Goal: Task Accomplishment & Management: Manage account settings

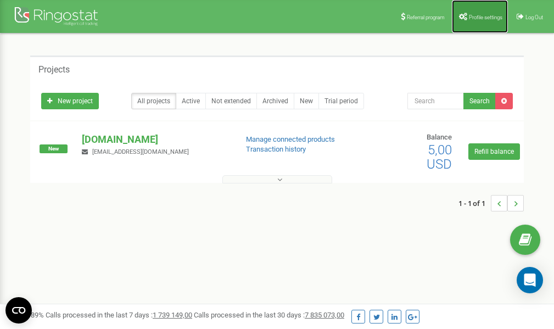
click at [479, 19] on span "Profile settings" at bounding box center [485, 17] width 33 height 6
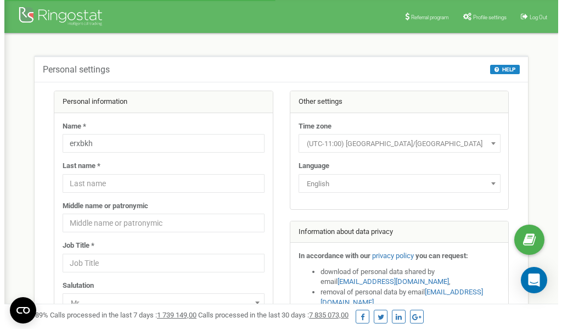
scroll to position [55, 0]
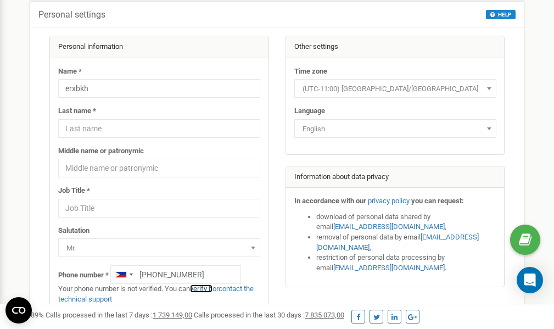
click at [203, 289] on link "verify it" at bounding box center [201, 288] width 22 height 8
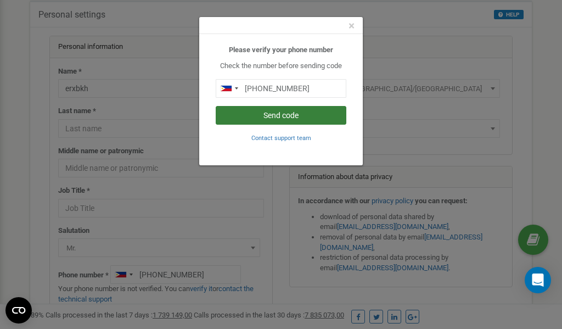
click at [279, 113] on button "Send code" at bounding box center [281, 115] width 131 height 19
